Goal: Task Accomplishment & Management: Use online tool/utility

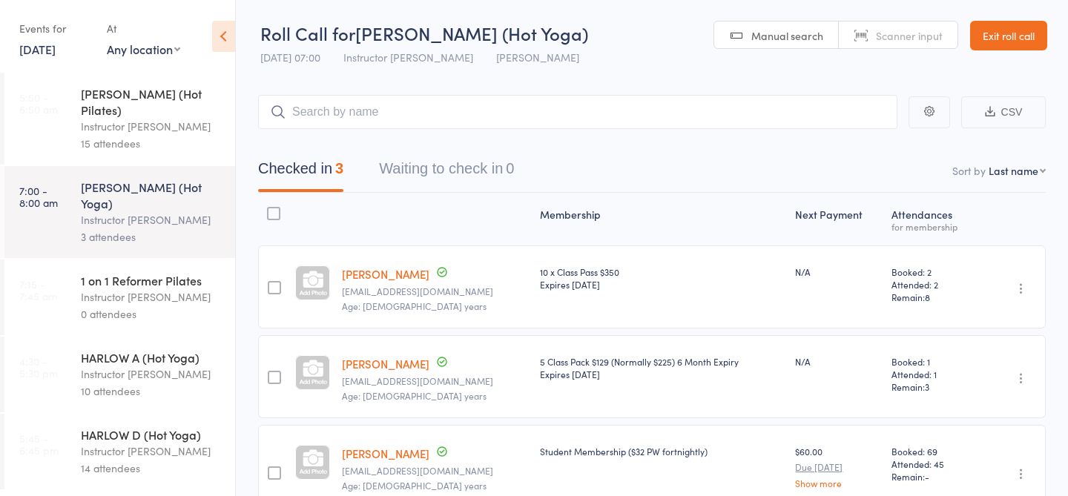
click at [142, 383] on div "10 attendees" at bounding box center [152, 391] width 142 height 17
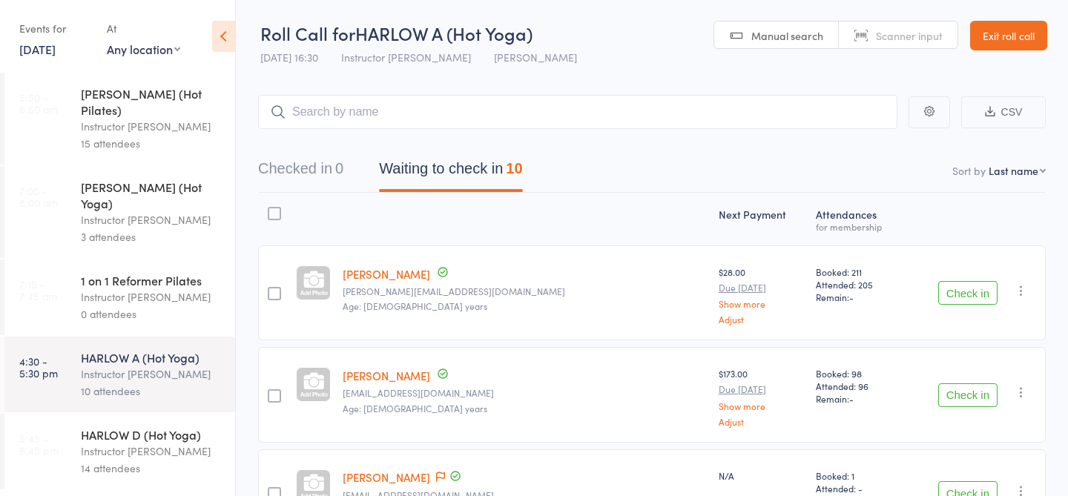
click at [155, 306] on div "0 attendees" at bounding box center [152, 314] width 142 height 17
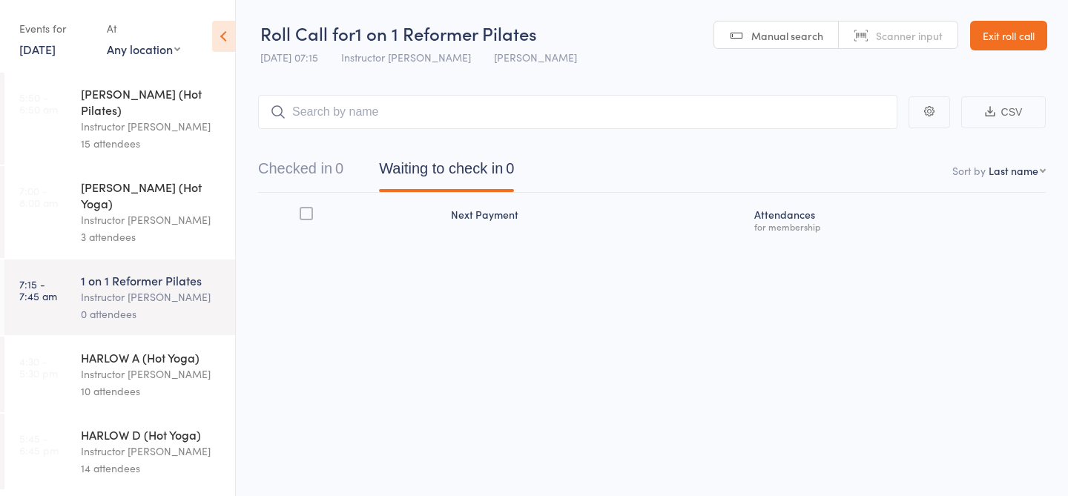
click at [159, 383] on div "10 attendees" at bounding box center [152, 391] width 142 height 17
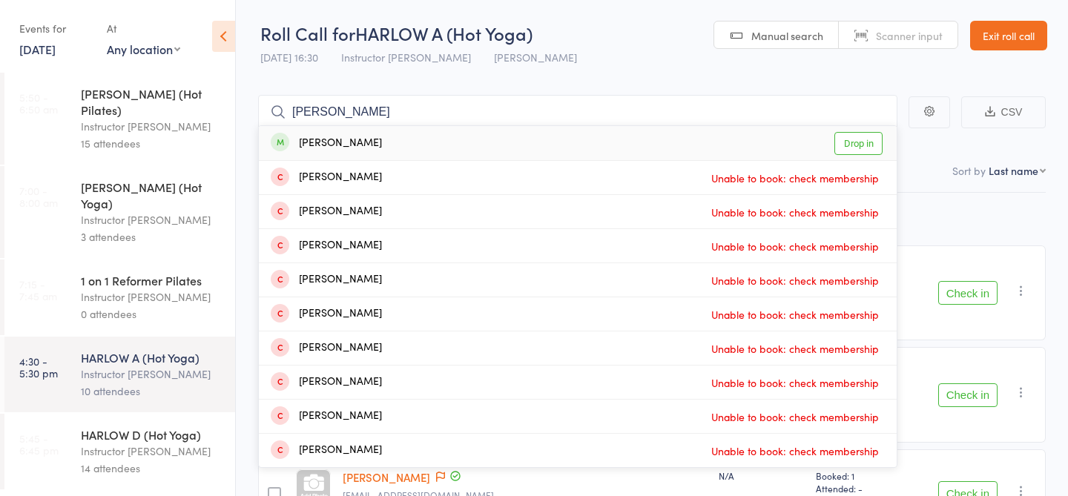
type input "michael p"
click at [874, 144] on link "Drop in" at bounding box center [858, 143] width 48 height 23
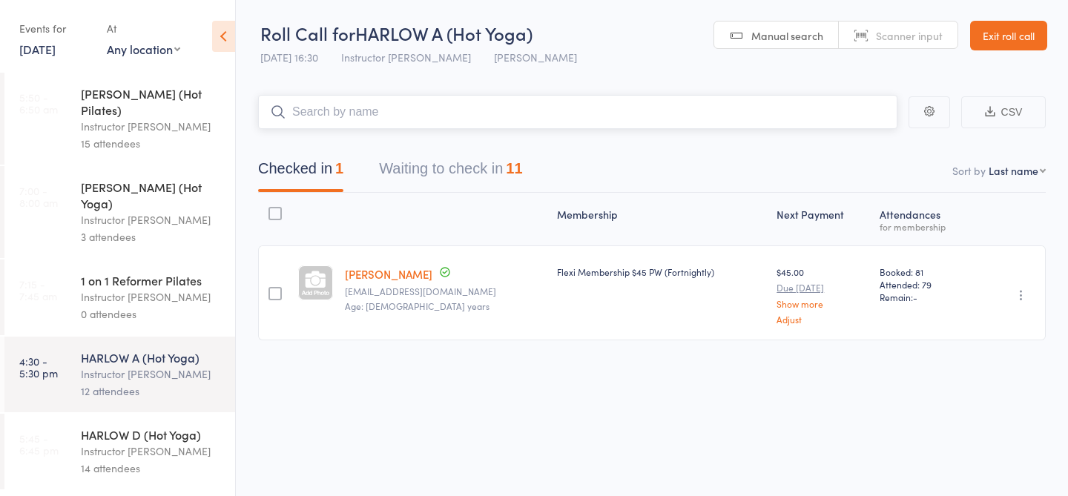
click at [472, 160] on button "Waiting to check in 11" at bounding box center [450, 172] width 143 height 39
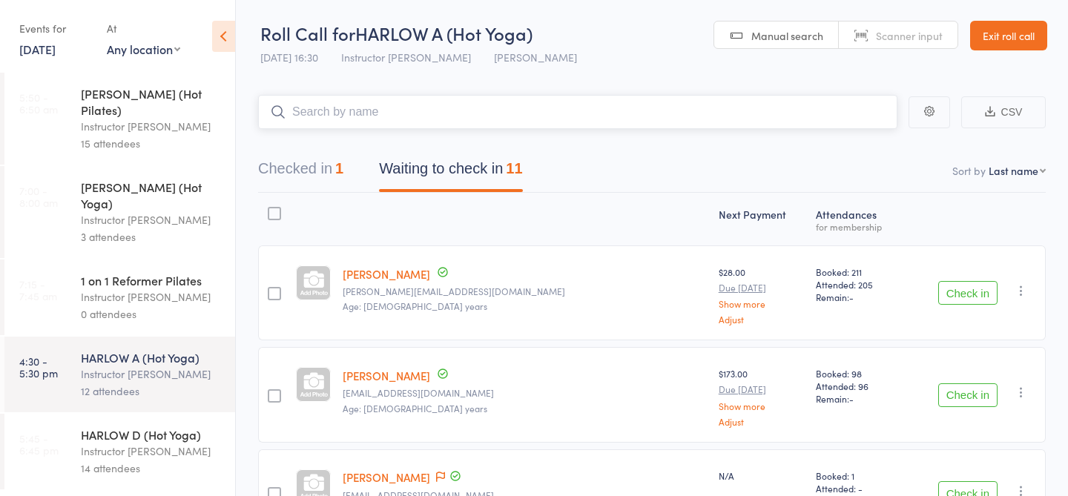
click at [448, 119] on input "search" at bounding box center [577, 112] width 639 height 34
type input "23971"
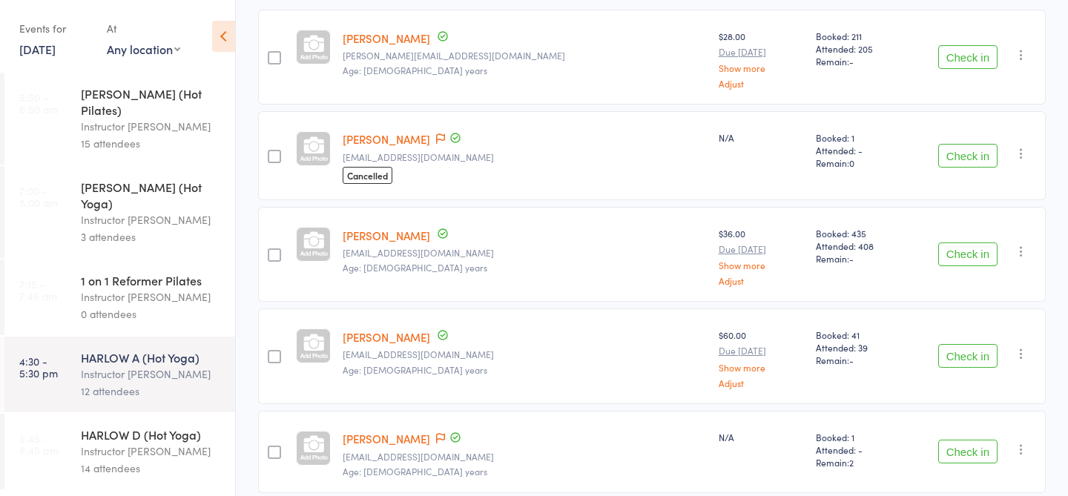
scroll to position [240, 0]
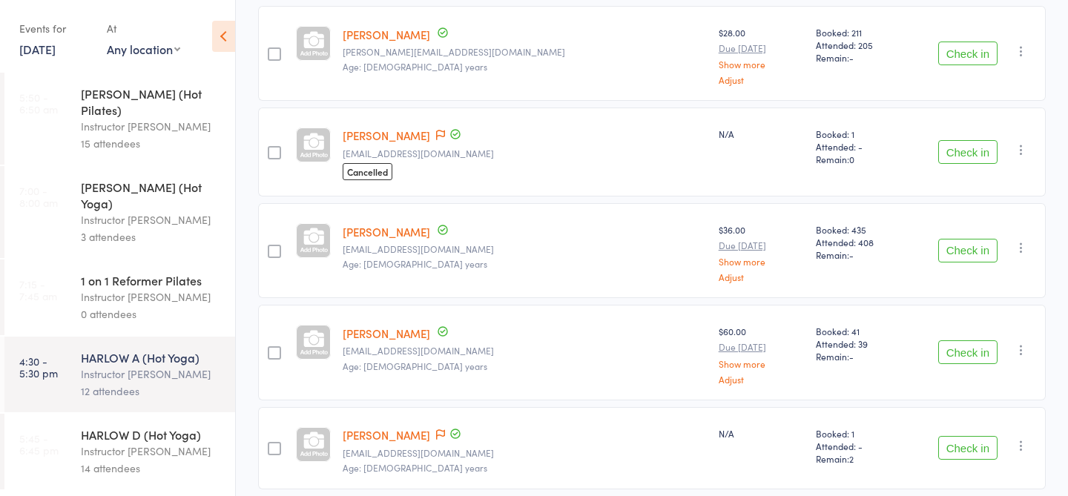
click at [969, 154] on button "Check in" at bounding box center [967, 152] width 59 height 24
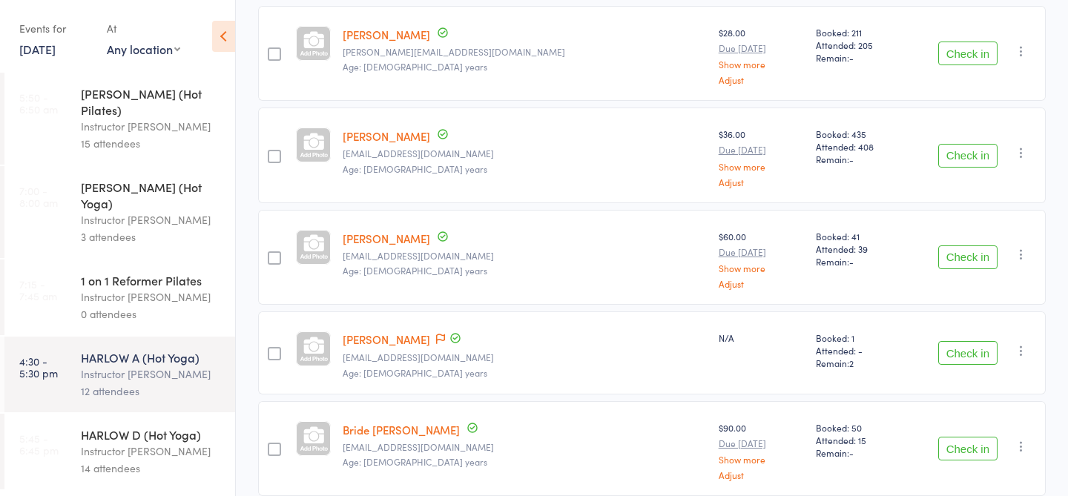
scroll to position [0, 0]
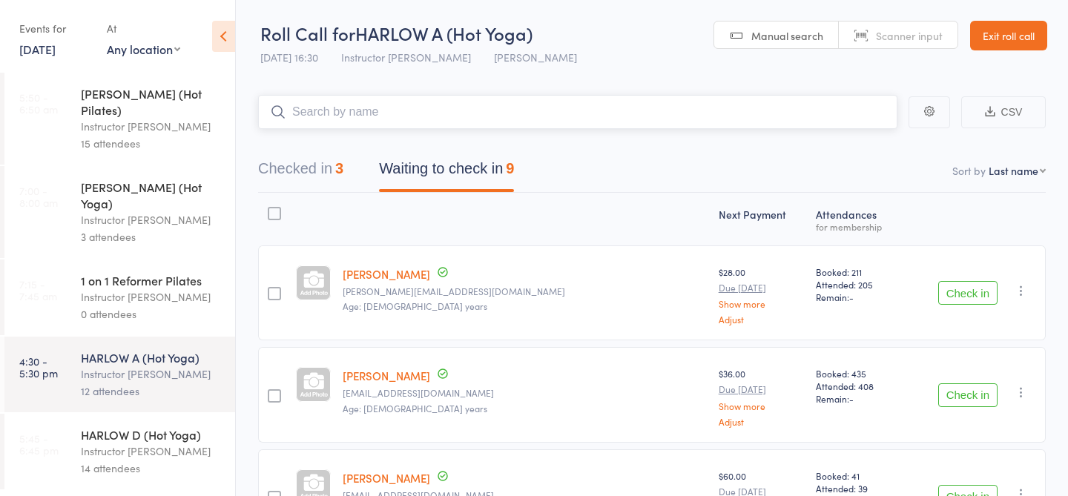
click at [603, 116] on input "search" at bounding box center [577, 112] width 639 height 34
type input "22035"
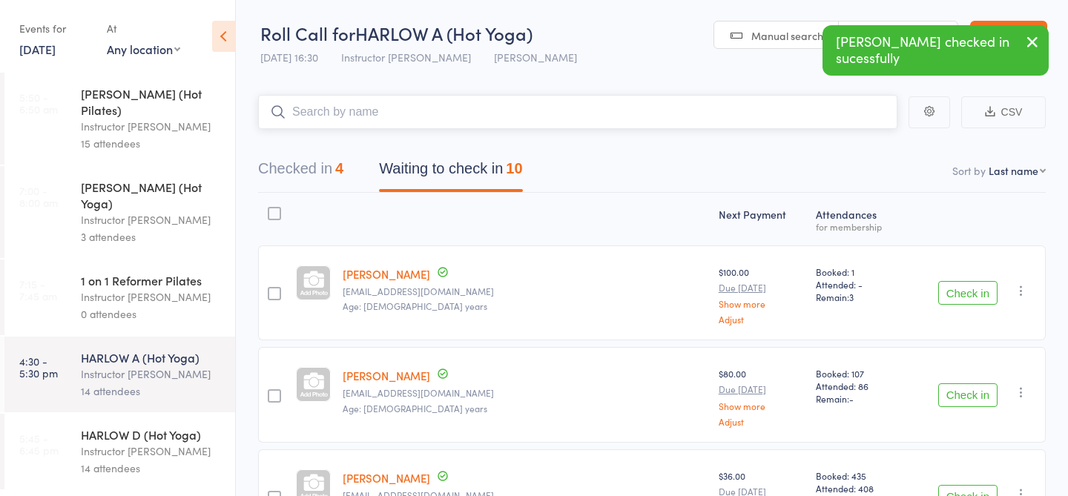
click at [501, 120] on input "search" at bounding box center [577, 112] width 639 height 34
type input "23029"
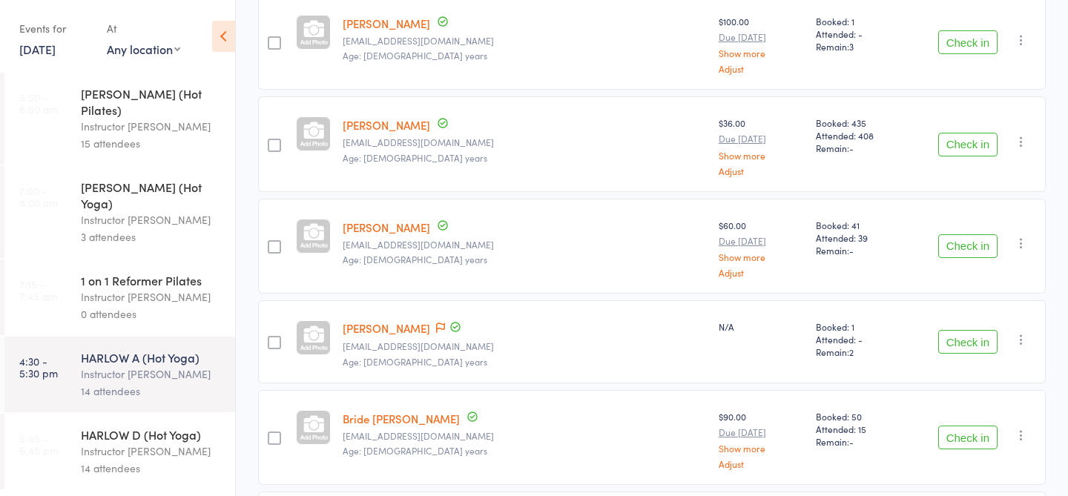
scroll to position [293, 0]
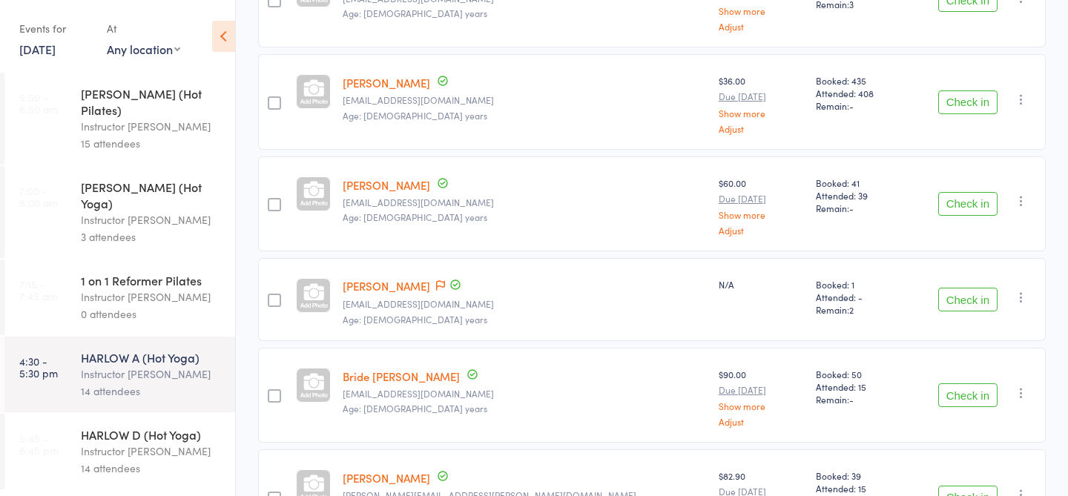
click at [979, 296] on button "Check in" at bounding box center [967, 300] width 59 height 24
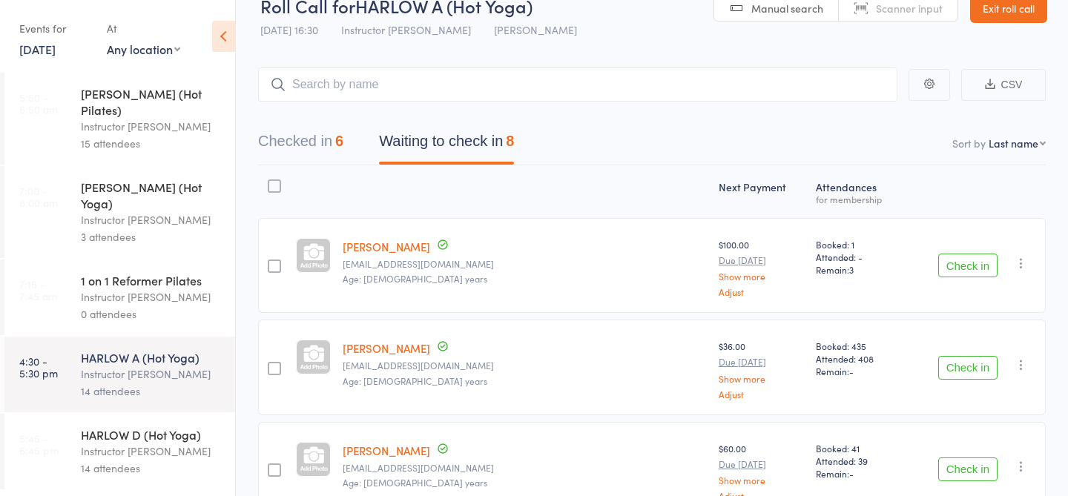
scroll to position [0, 0]
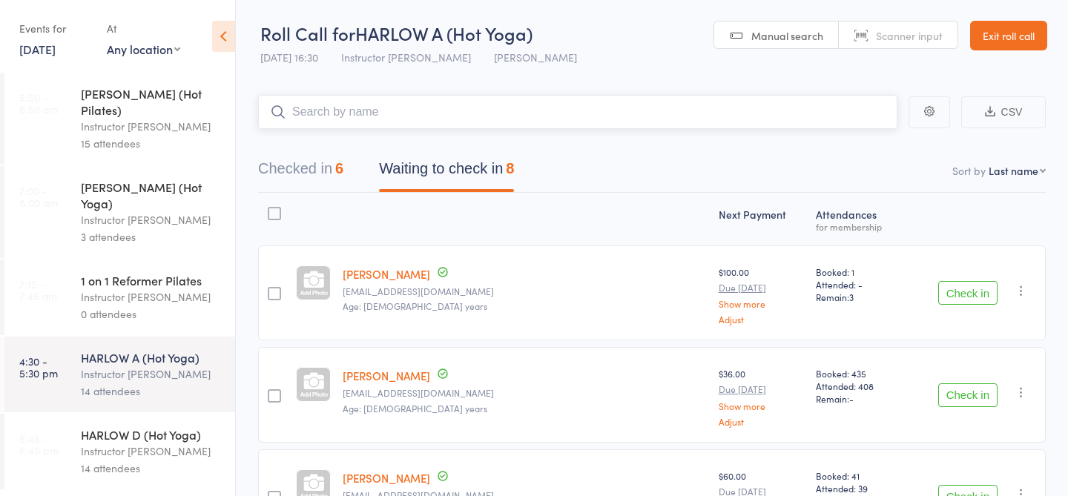
click at [325, 97] on input "search" at bounding box center [577, 112] width 639 height 34
type input "23794"
click at [852, 150] on link "Check in" at bounding box center [856, 143] width 53 height 23
click at [528, 125] on input "search" at bounding box center [577, 112] width 639 height 34
type input "23494"
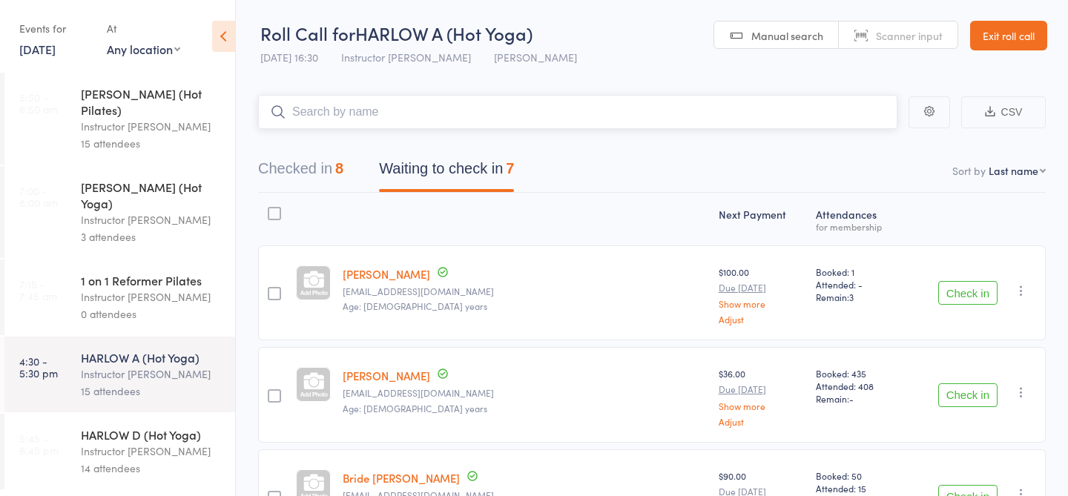
click at [406, 111] on input "search" at bounding box center [577, 112] width 639 height 34
type input "20056"
click at [363, 113] on input "search" at bounding box center [577, 112] width 639 height 34
type input "23849"
type input "23164"
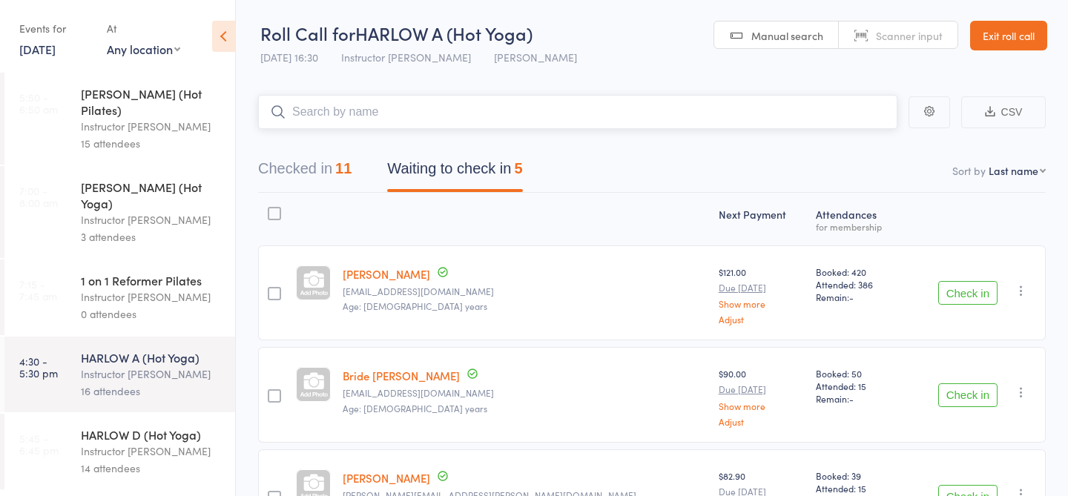
click at [638, 106] on input "search" at bounding box center [577, 112] width 639 height 34
type input "23416"
click at [612, 109] on input "search" at bounding box center [577, 112] width 639 height 34
type input "23019"
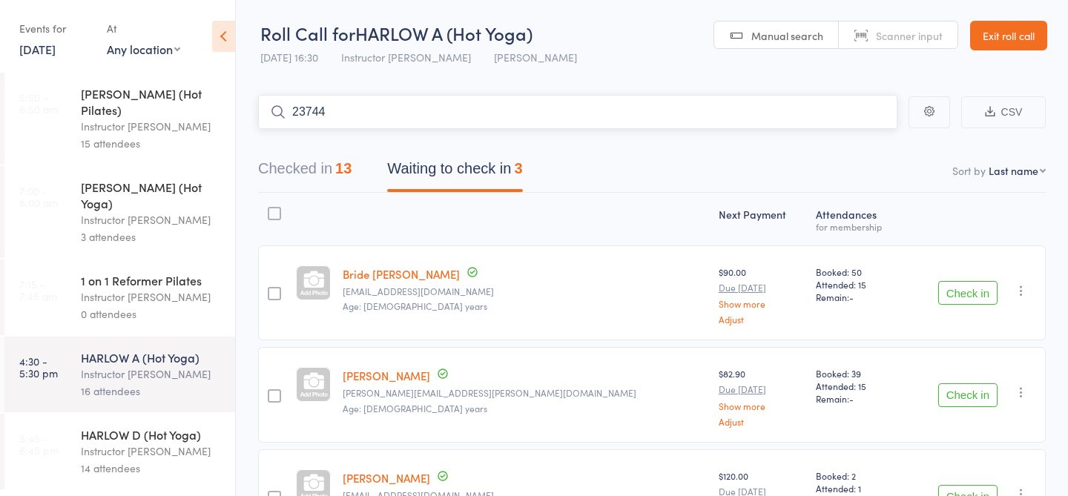
type input "23744"
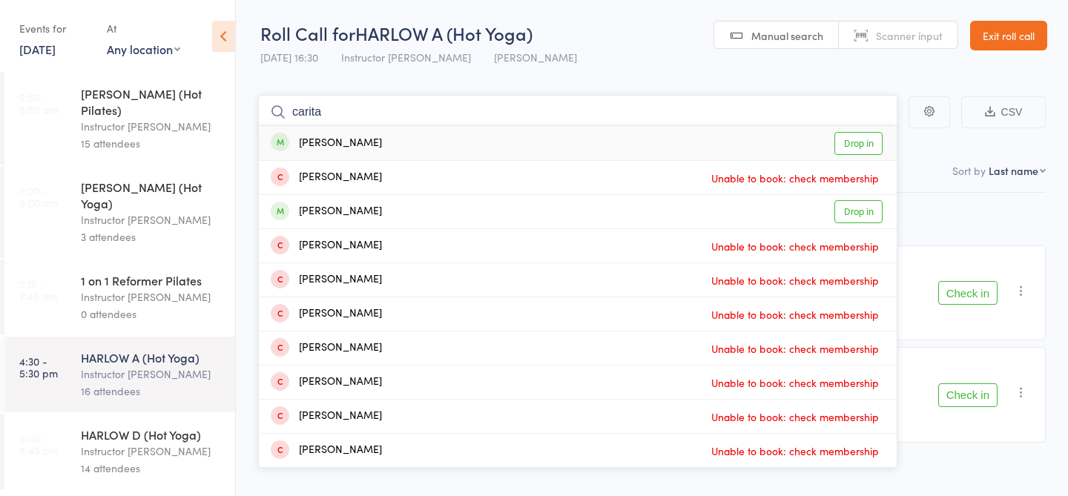
type input "carita"
click at [864, 144] on link "Drop in" at bounding box center [858, 143] width 48 height 23
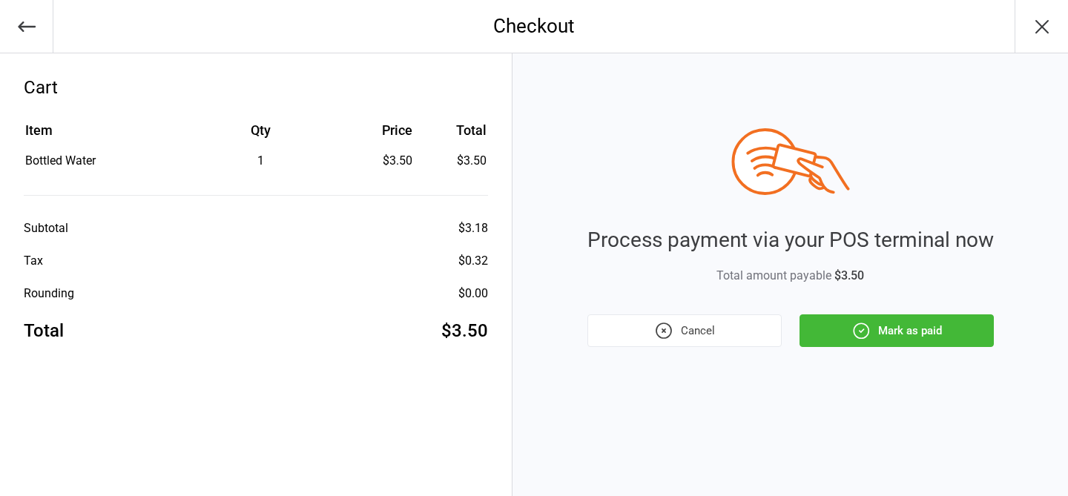
click at [881, 339] on button "Mark as paid" at bounding box center [896, 330] width 194 height 33
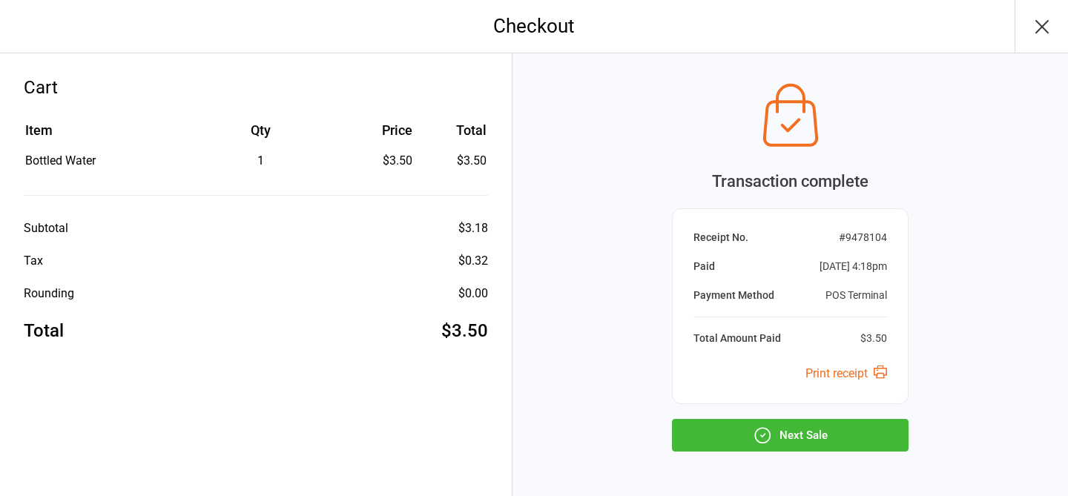
click at [820, 443] on button "Next Sale" at bounding box center [790, 435] width 237 height 33
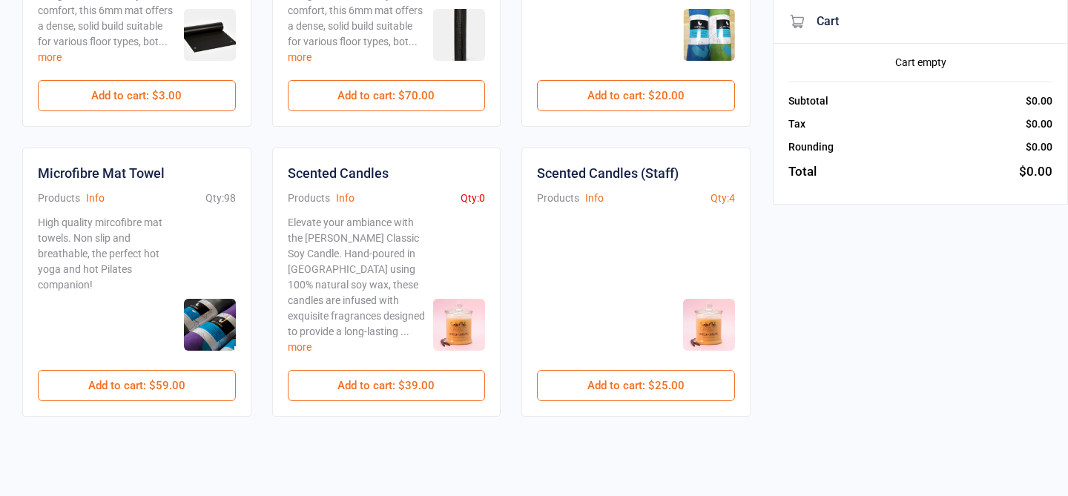
scroll to position [788, 0]
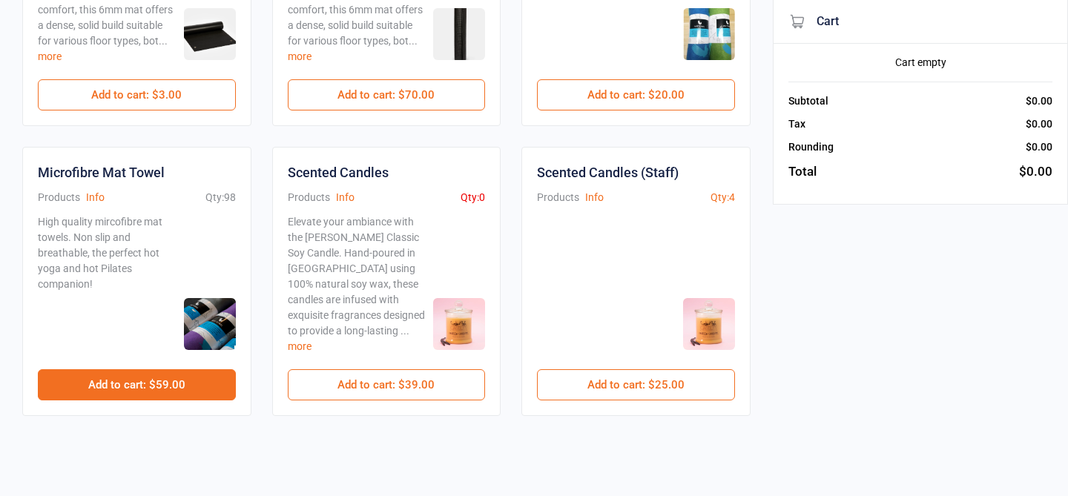
click at [128, 392] on button "Add to cart : $59.00" at bounding box center [137, 384] width 198 height 31
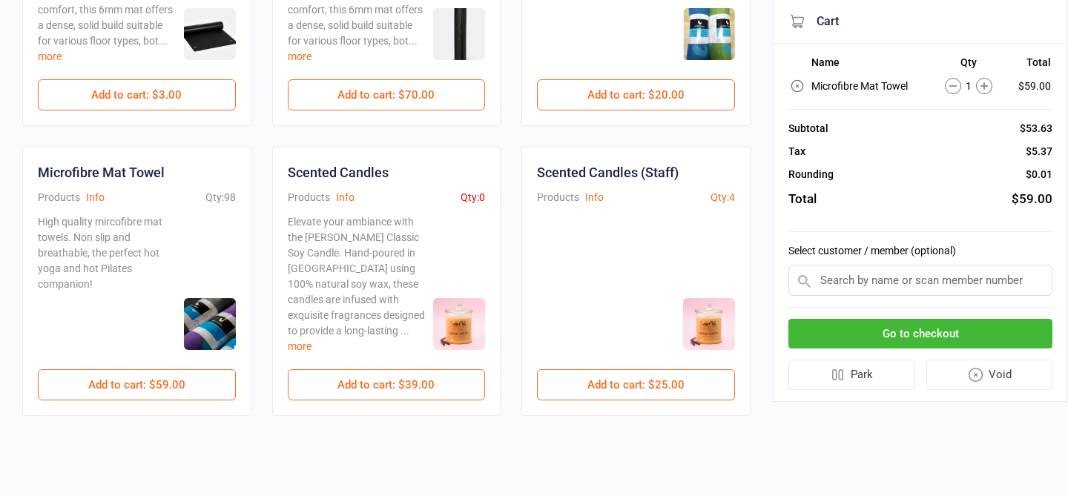
click at [951, 375] on button "Void" at bounding box center [989, 375] width 127 height 30
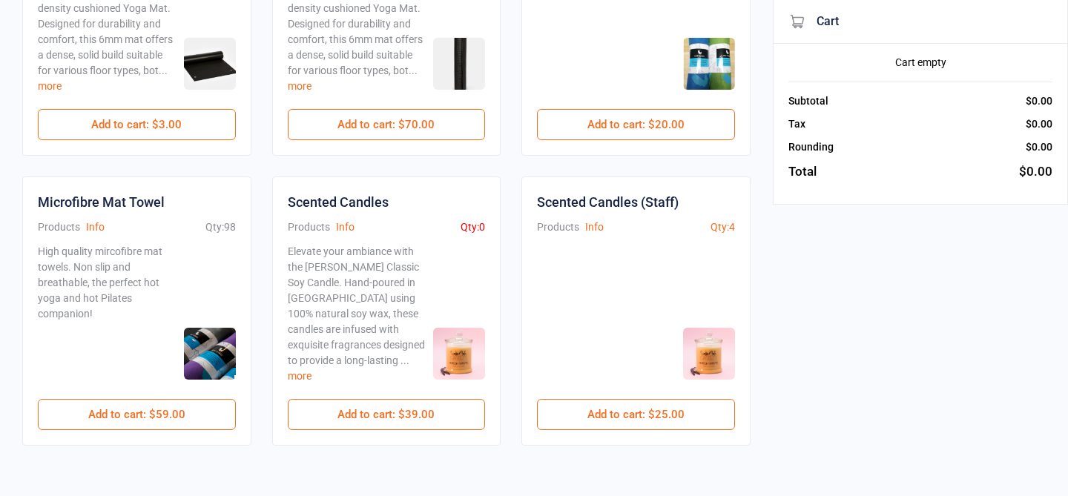
scroll to position [788, 0]
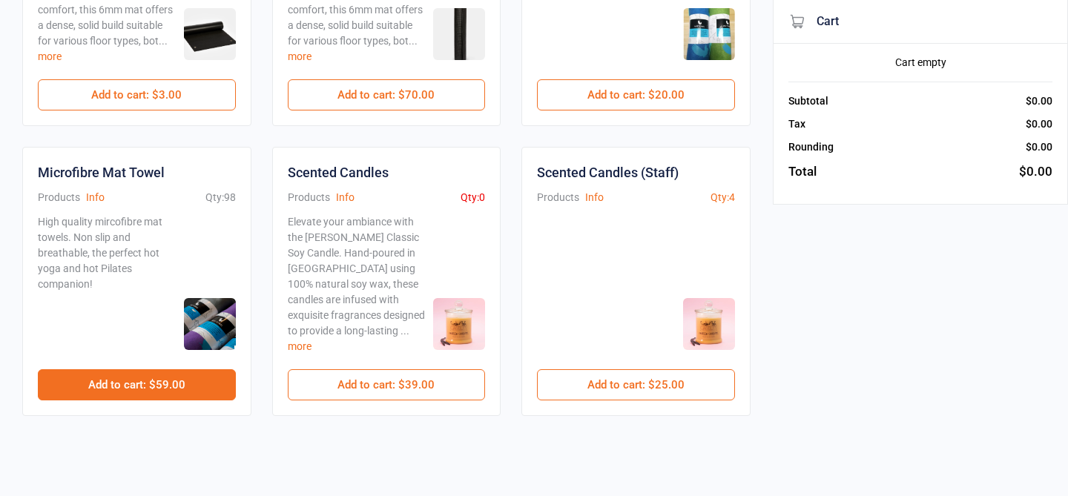
click at [154, 388] on button "Add to cart : $59.00" at bounding box center [137, 384] width 198 height 31
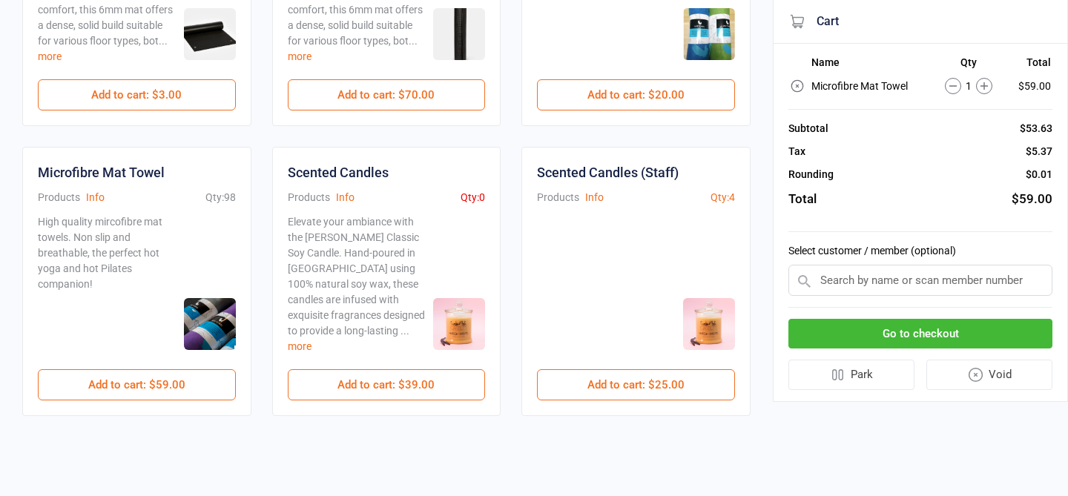
click at [912, 337] on button "Go to checkout" at bounding box center [920, 334] width 264 height 30
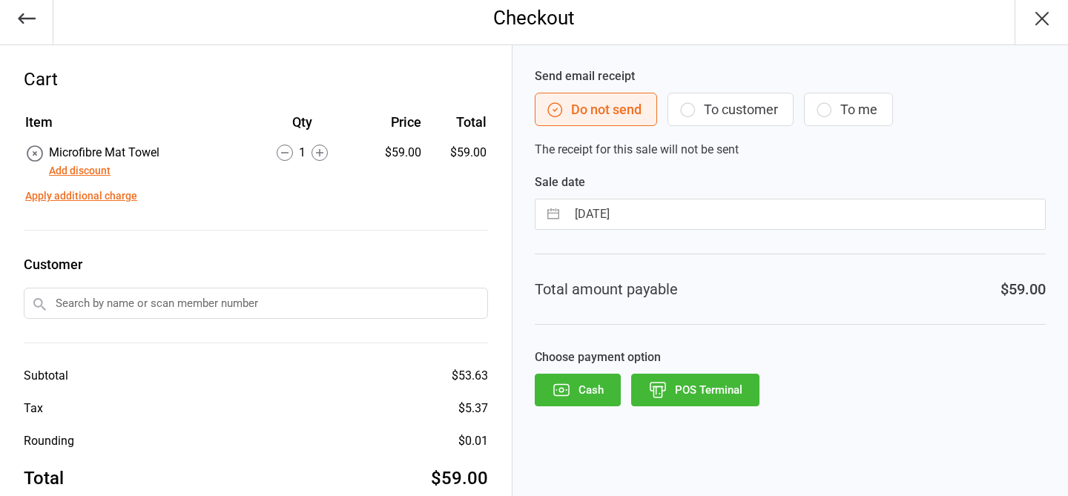
scroll to position [39, 0]
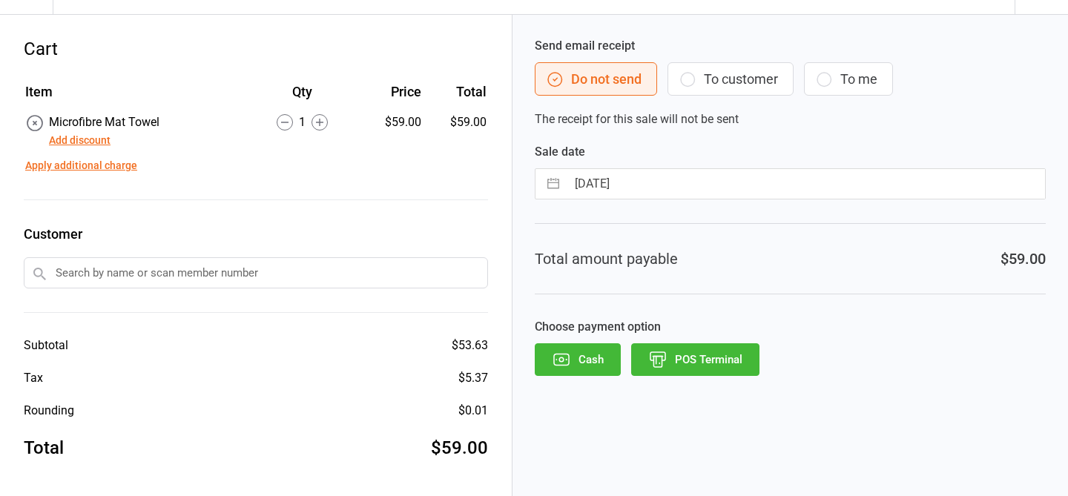
click at [674, 360] on button "POS Terminal" at bounding box center [695, 359] width 128 height 33
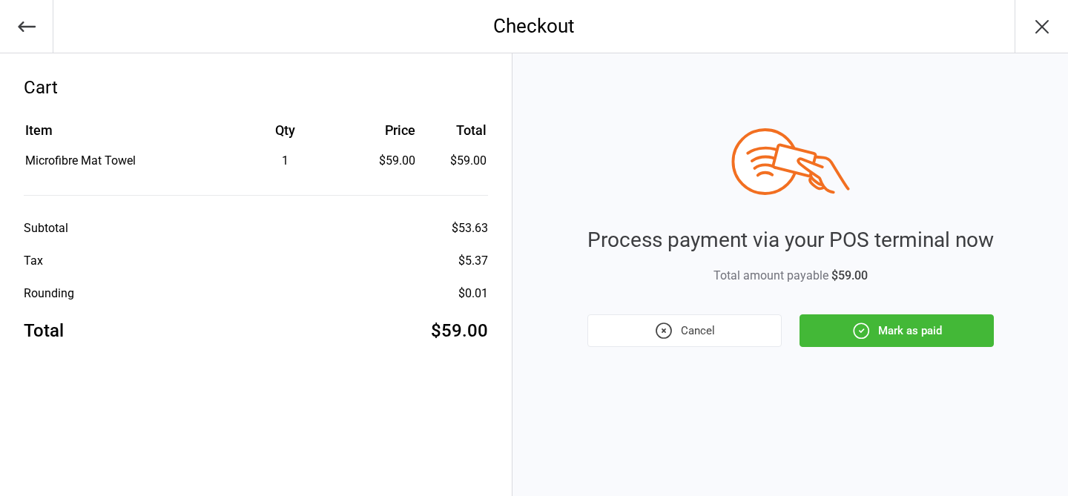
click at [903, 326] on button "Mark as paid" at bounding box center [896, 330] width 194 height 33
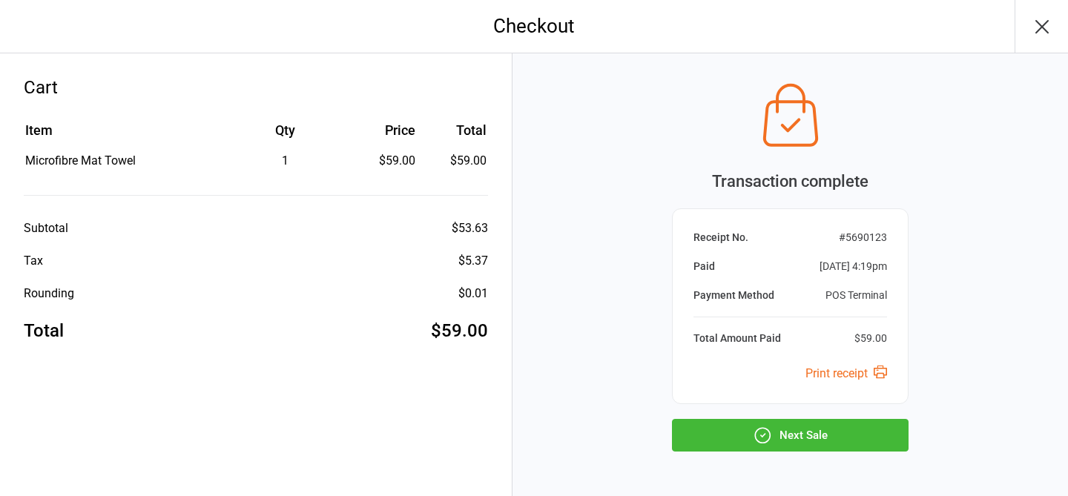
click at [804, 435] on button "Next Sale" at bounding box center [790, 435] width 237 height 33
